Goal: Transaction & Acquisition: Obtain resource

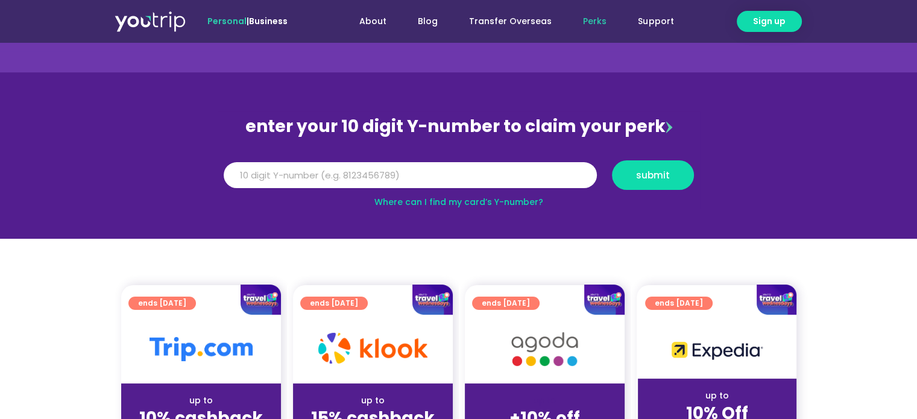
scroll to position [60, 0]
click at [426, 169] on input "Y Number" at bounding box center [410, 175] width 373 height 27
click at [650, 171] on span "submit" at bounding box center [653, 175] width 34 height 9
click at [593, 209] on section "enter your 10 digit Y-number to claim your perk Y Number [CREDIT_CARD_NUMBER] s…" at bounding box center [458, 155] width 917 height 166
click at [500, 198] on link "Where can I find my card’s Y-number?" at bounding box center [458, 202] width 169 height 12
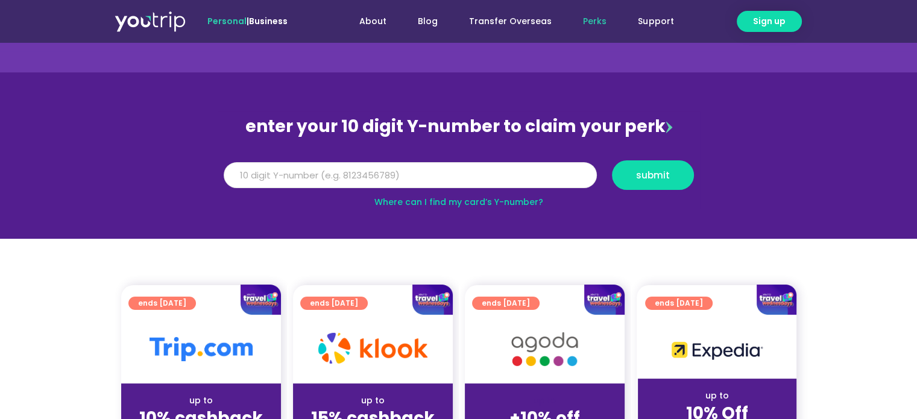
drag, startPoint x: 328, startPoint y: 170, endPoint x: 137, endPoint y: 145, distance: 192.2
click at [137, 145] on section "enter your 10 digit Y-number to claim your perk Y Number [CREDIT_CARD_NUMBER] s…" at bounding box center [458, 155] width 917 height 166
type input "8141732487"
click at [674, 183] on button "submit" at bounding box center [653, 175] width 82 height 30
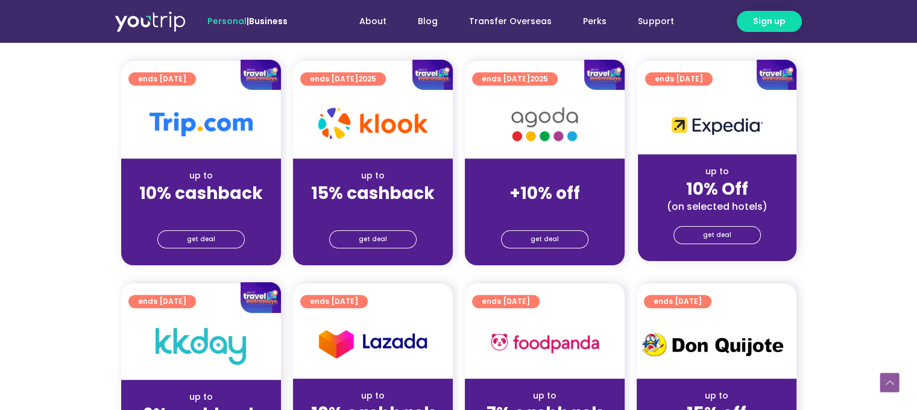
scroll to position [301, 0]
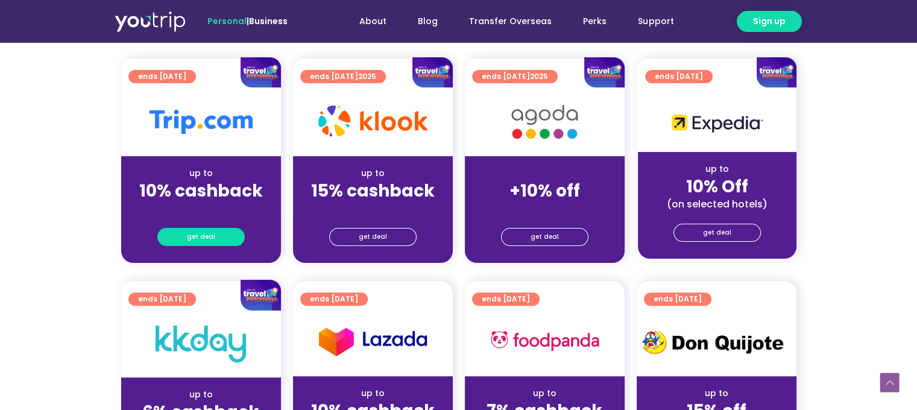
click at [186, 238] on link "get deal" at bounding box center [200, 237] width 87 height 18
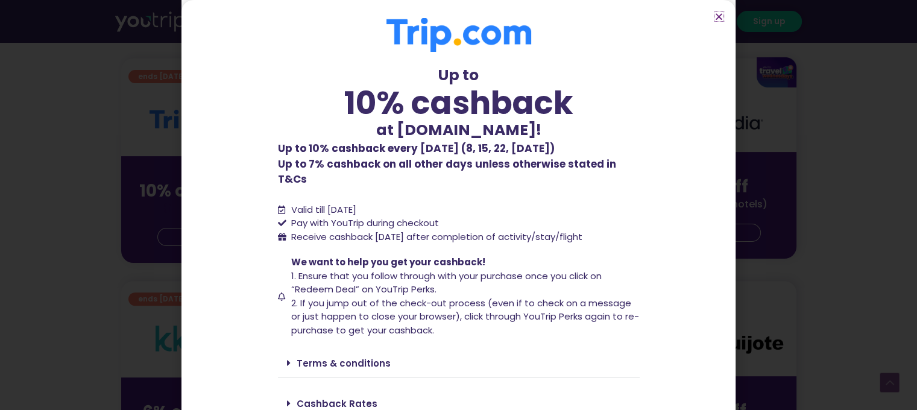
scroll to position [35, 0]
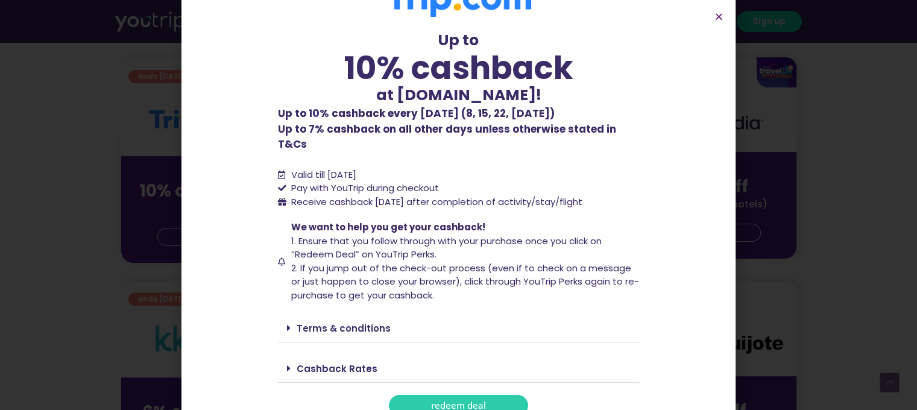
click at [306, 322] on link "Terms & conditions" at bounding box center [344, 328] width 94 height 13
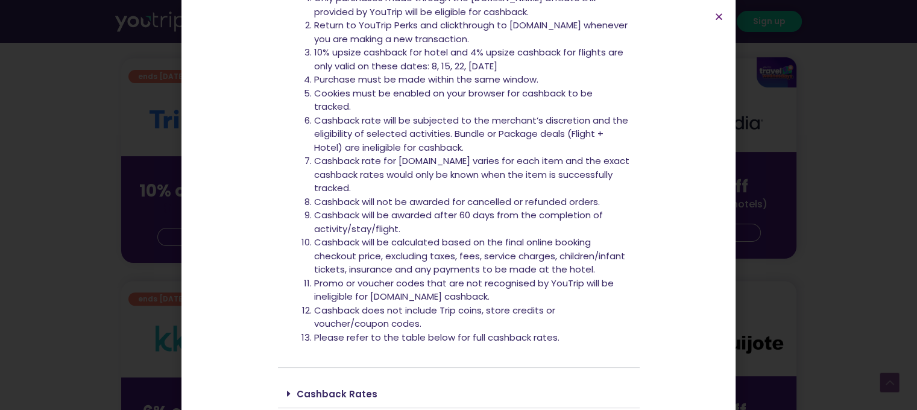
scroll to position [420, 0]
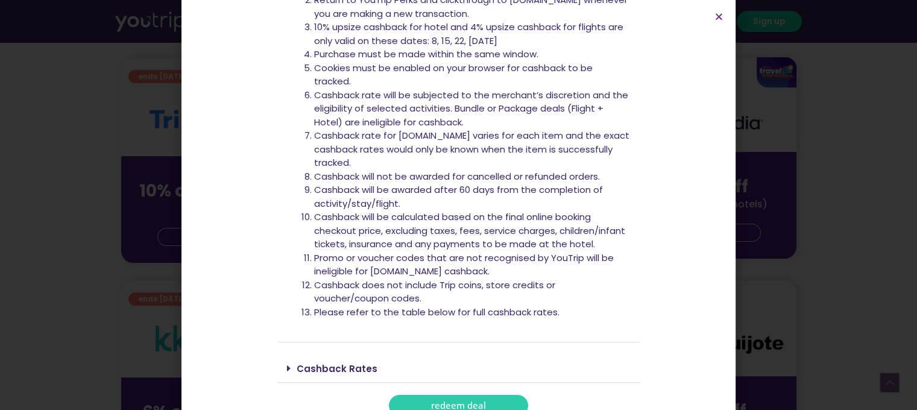
click at [433, 401] on span "redeem deal" at bounding box center [458, 405] width 55 height 9
